Goal: Find specific page/section

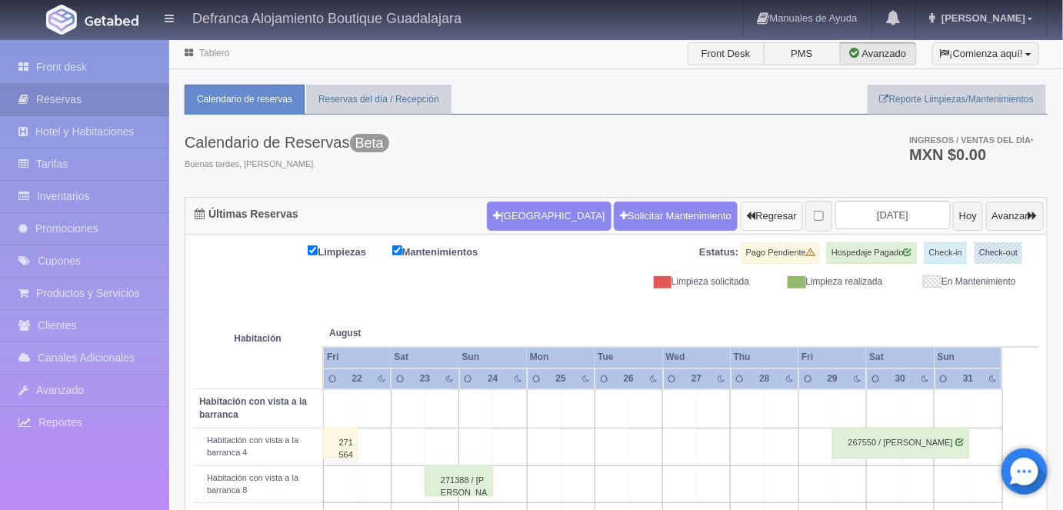
click at [741, 218] on button "Regresar" at bounding box center [772, 215] width 62 height 29
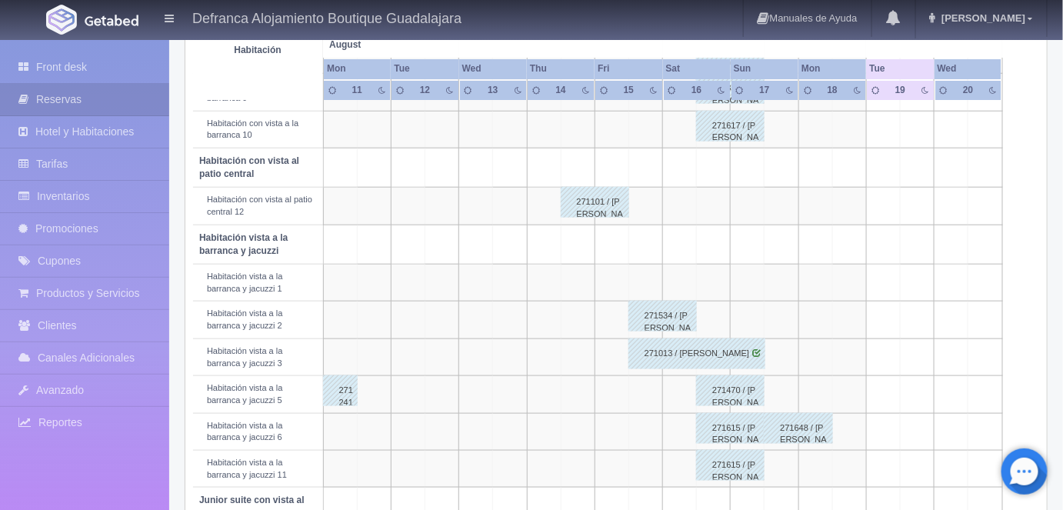
scroll to position [428, 0]
click at [60, 198] on link "Inventarios" at bounding box center [84, 197] width 169 height 32
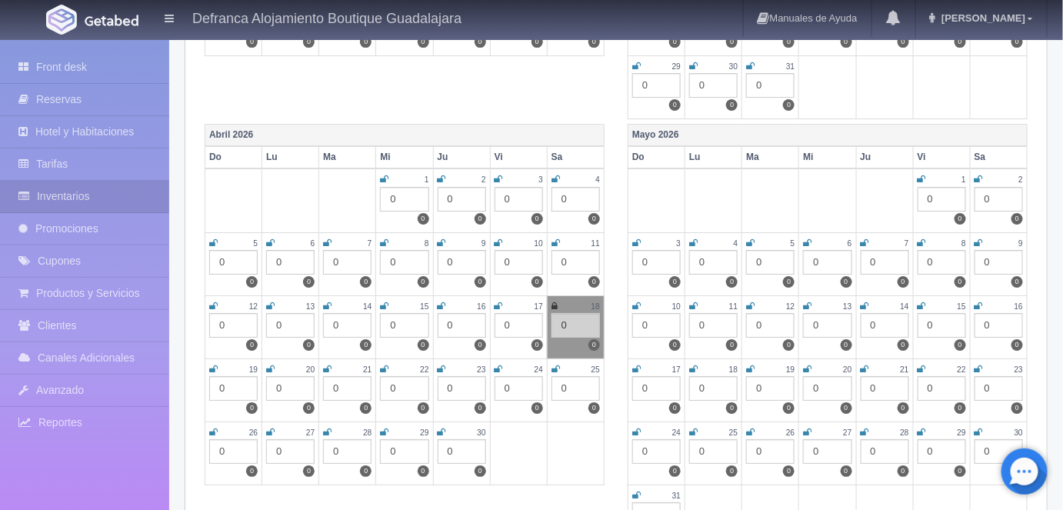
scroll to position [1731, 0]
